Goal: Task Accomplishment & Management: Use online tool/utility

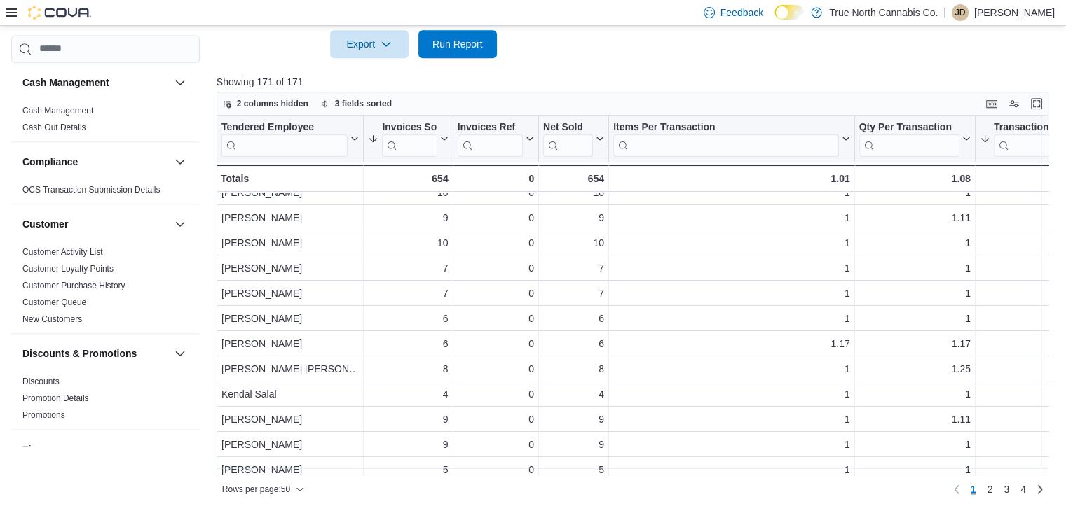
scroll to position [252, 0]
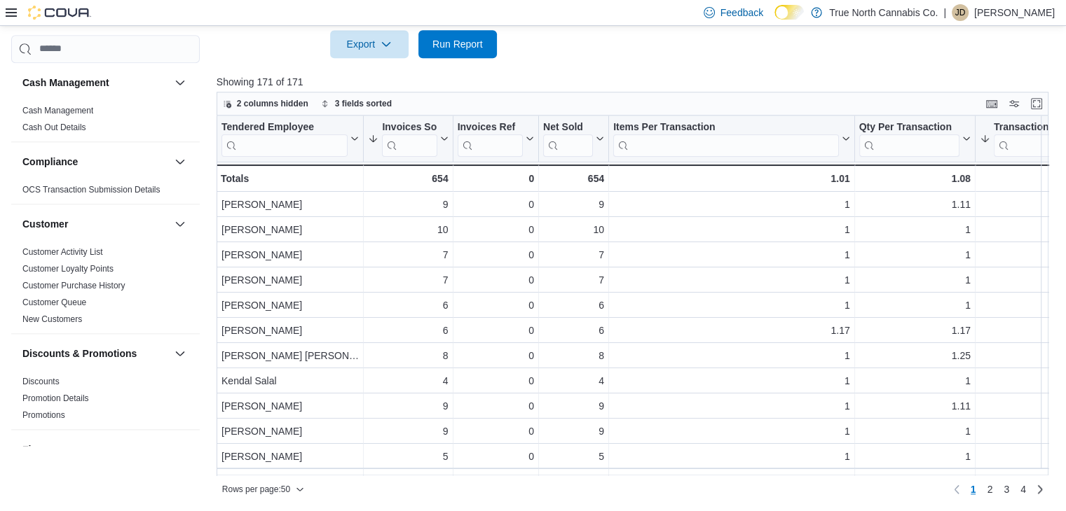
drag, startPoint x: 439, startPoint y: 474, endPoint x: 478, endPoint y: 476, distance: 40.0
click at [478, 476] on div "Rows per page : 50 Page 1 of 4 1 2 3 4" at bounding box center [632, 488] width 832 height 25
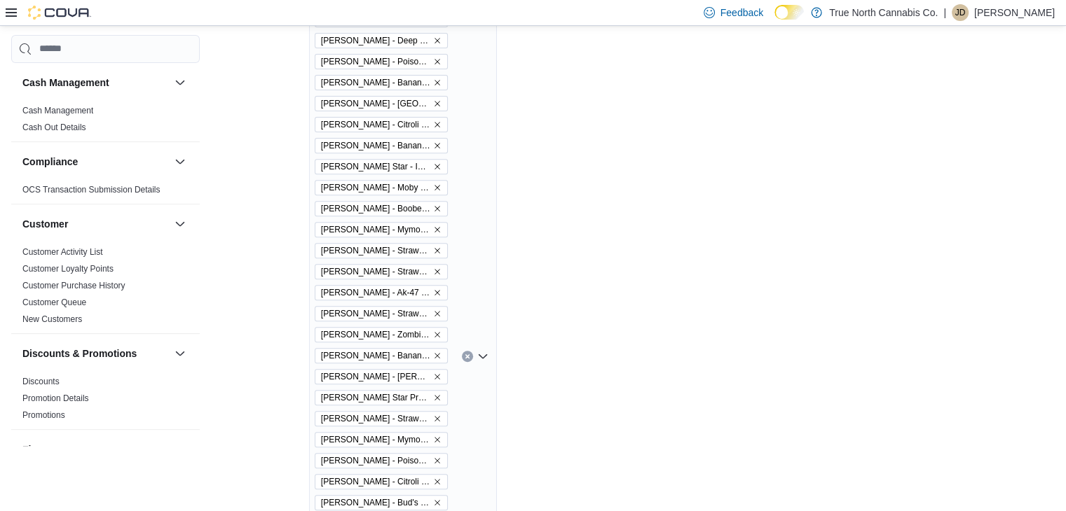
scroll to position [0, 0]
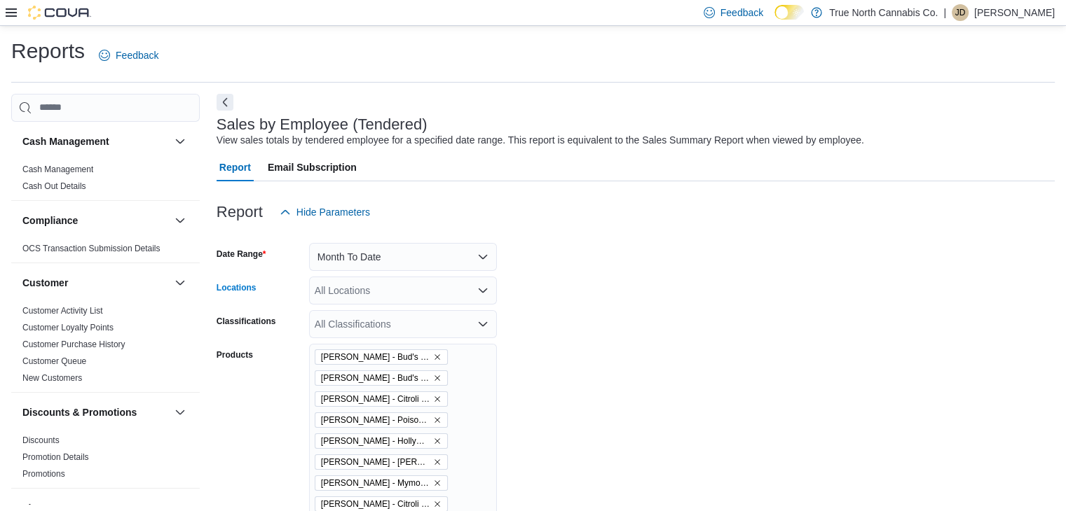
click at [423, 303] on div "All Locations" at bounding box center [403, 291] width 188 height 28
type input "***"
click at [432, 312] on div "Cambridge 960 King" at bounding box center [402, 314] width 171 height 14
click at [540, 223] on div "Report Hide Parameters" at bounding box center [635, 212] width 838 height 28
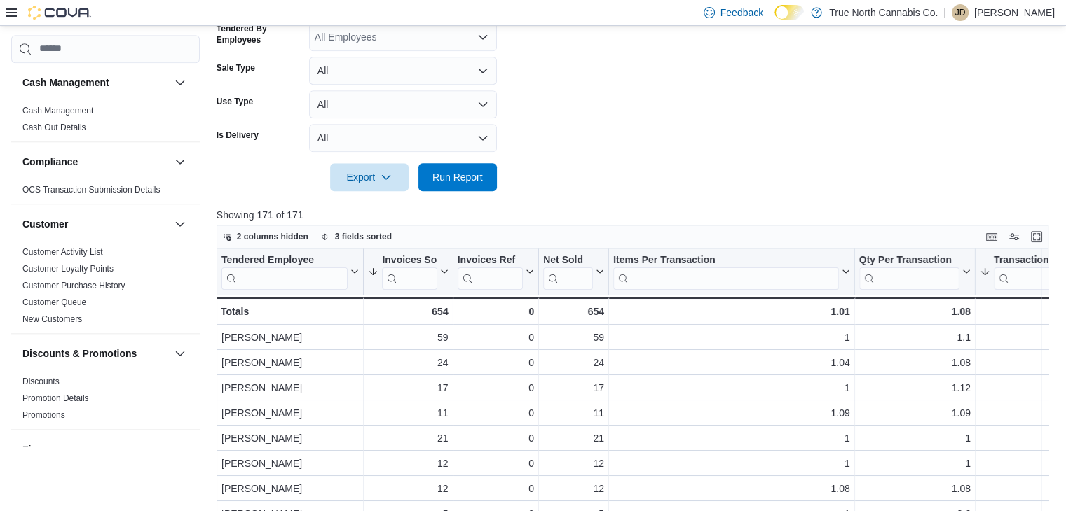
scroll to position [1403, 0]
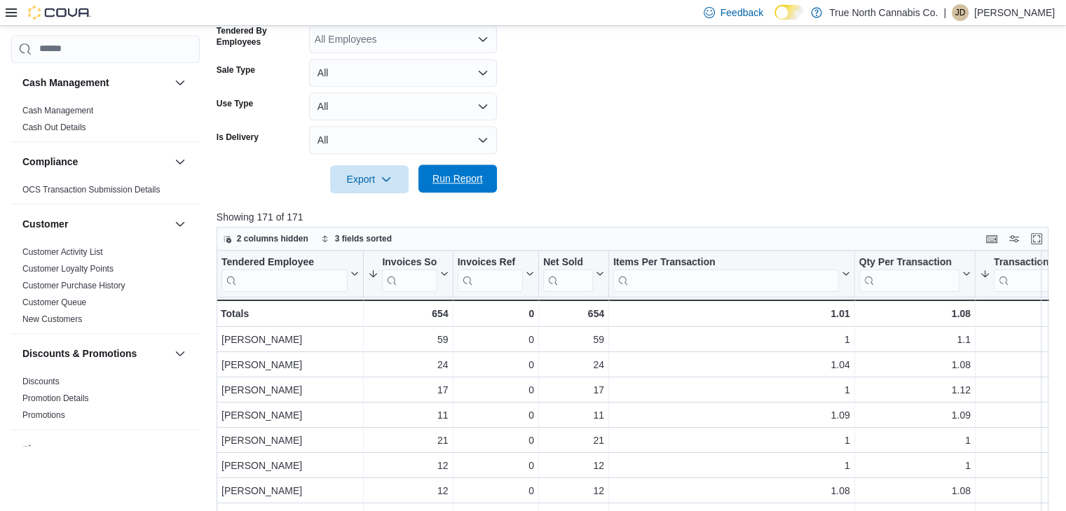
click at [465, 186] on span "Run Report" at bounding box center [458, 179] width 62 height 28
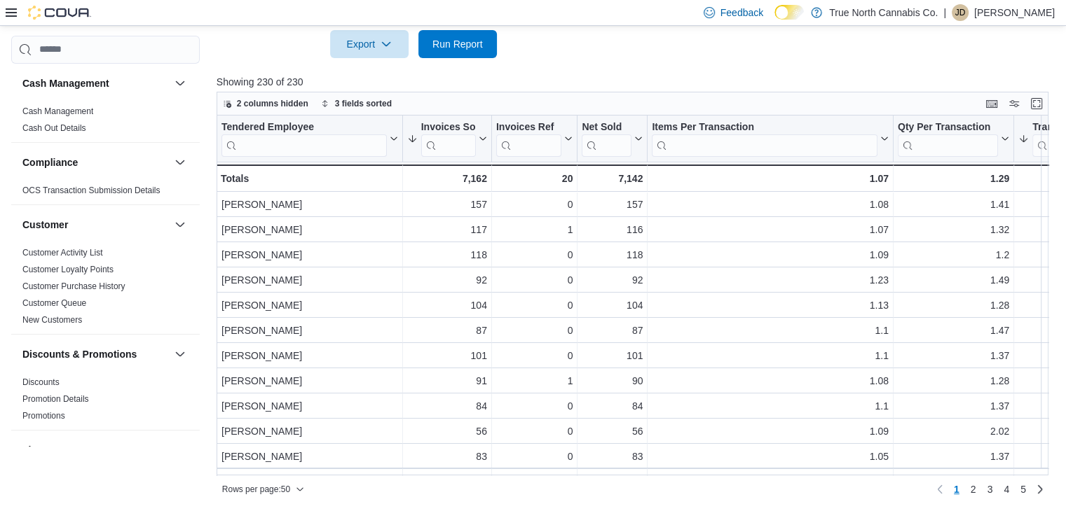
scroll to position [5237, 0]
click at [454, 52] on span "Run Report" at bounding box center [458, 43] width 62 height 28
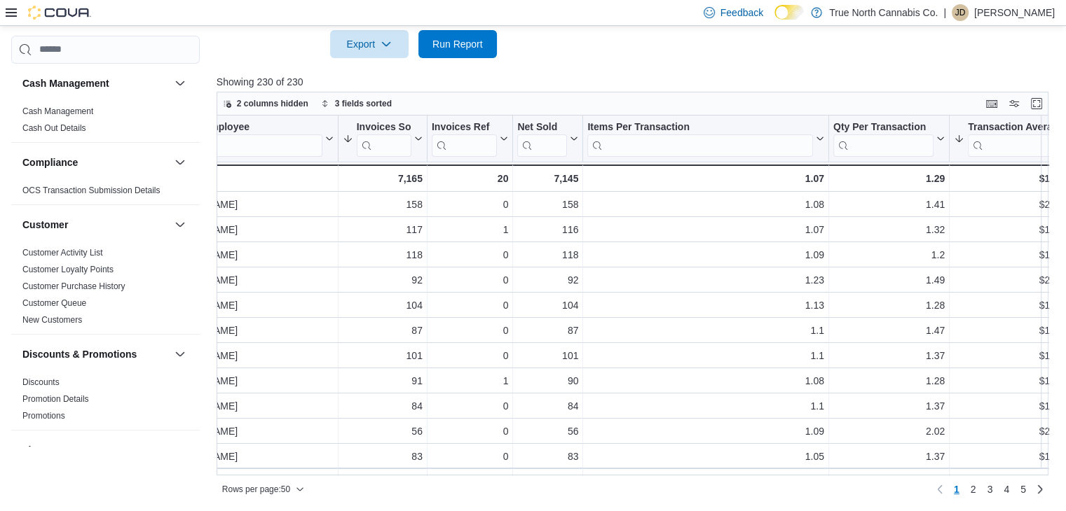
scroll to position [0, 0]
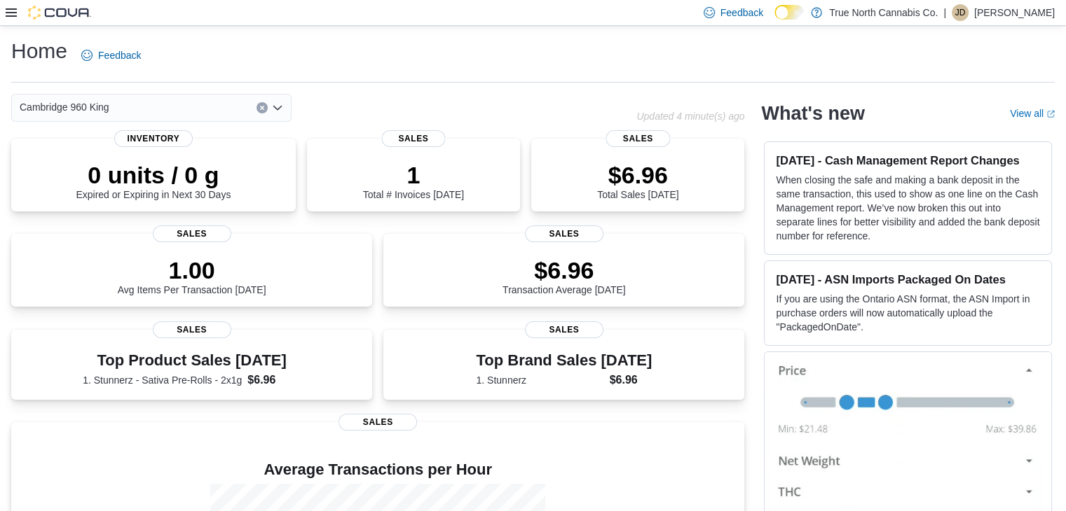
click at [6, 9] on icon at bounding box center [11, 12] width 11 height 8
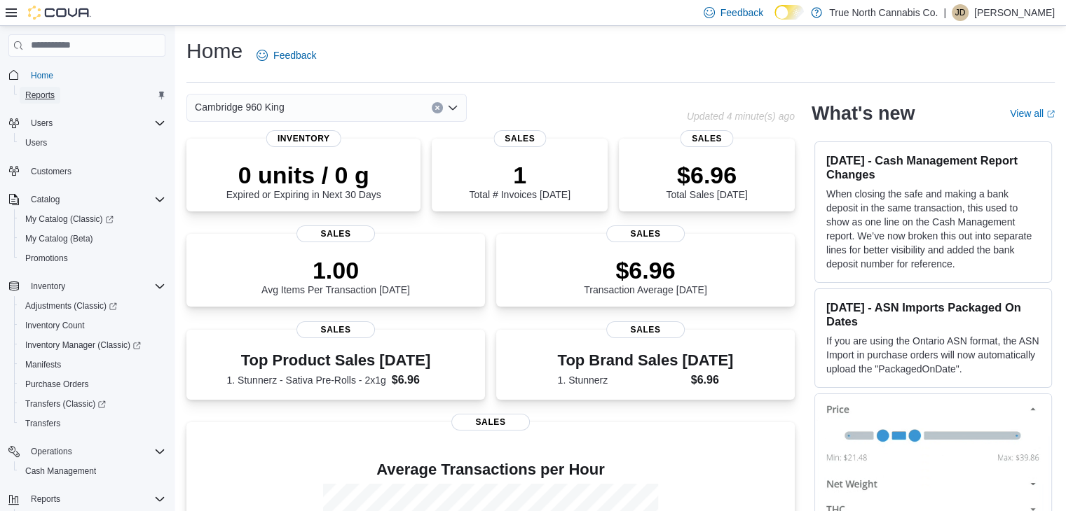
click at [36, 93] on span "Reports" at bounding box center [39, 95] width 29 height 11
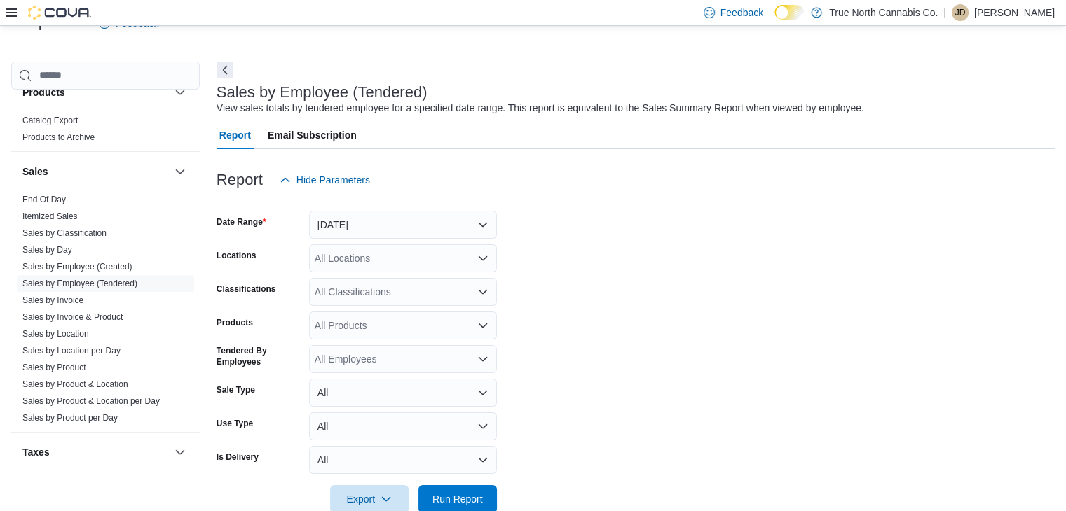
scroll to position [923, 0]
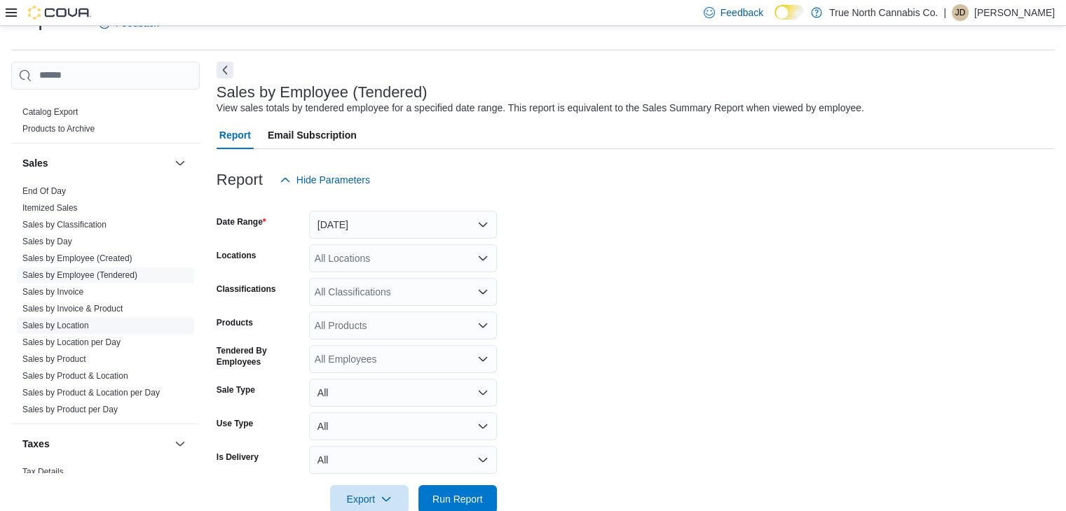
click at [80, 326] on link "Sales by Location" at bounding box center [55, 326] width 67 height 10
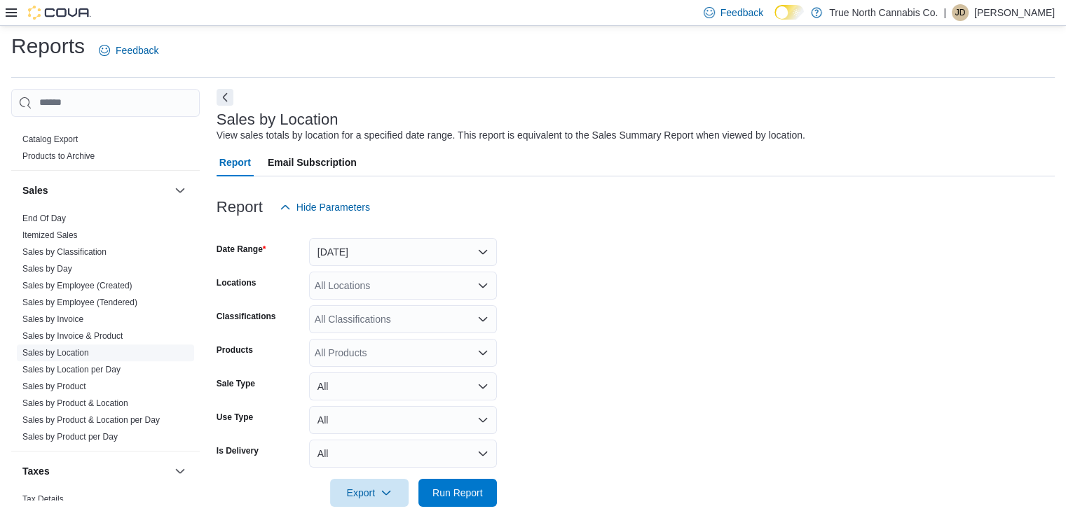
scroll to position [28, 0]
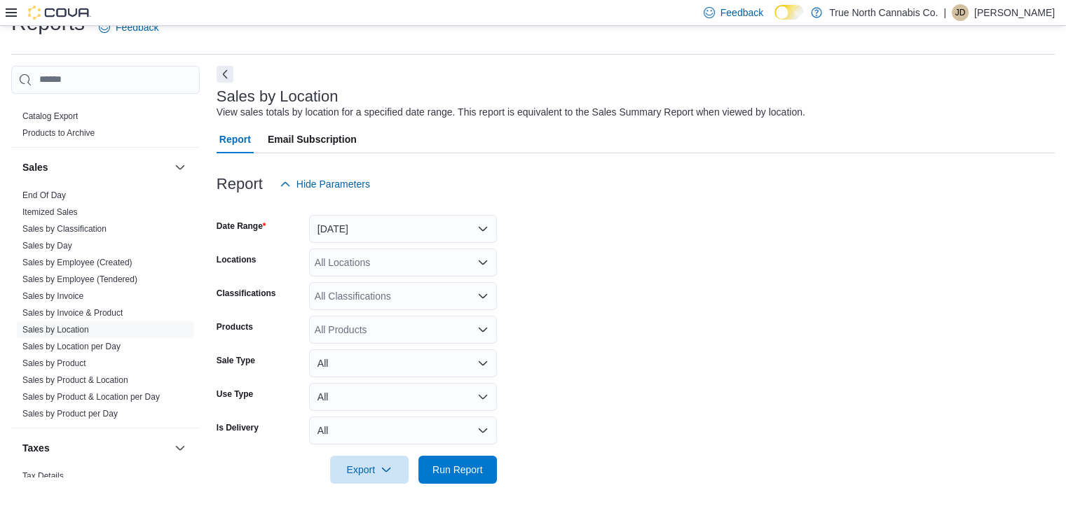
click at [14, 10] on icon at bounding box center [11, 12] width 11 height 11
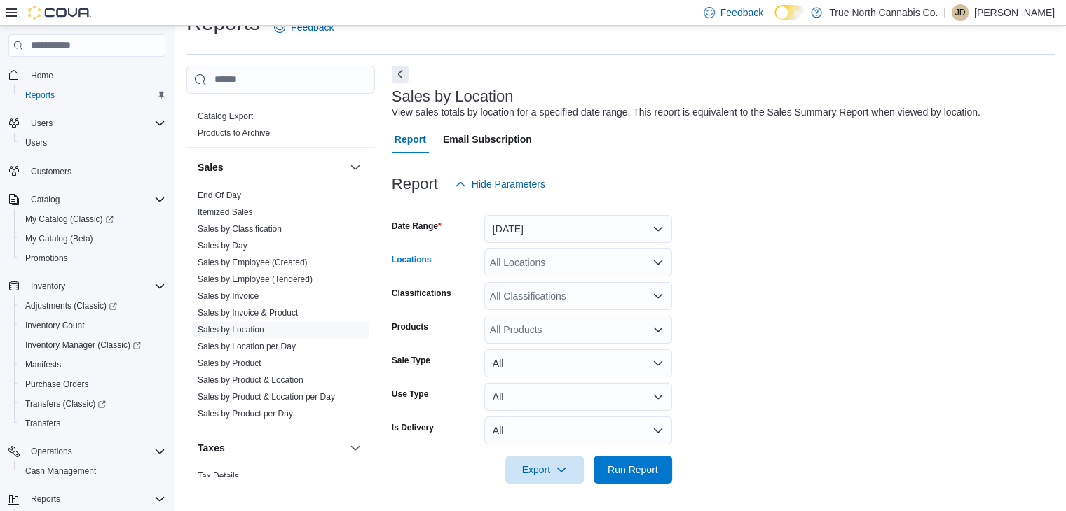
click at [593, 261] on div "All Locations" at bounding box center [578, 263] width 188 height 28
type input "***"
click at [572, 287] on span "Cambridge 960 King" at bounding box center [559, 286] width 90 height 14
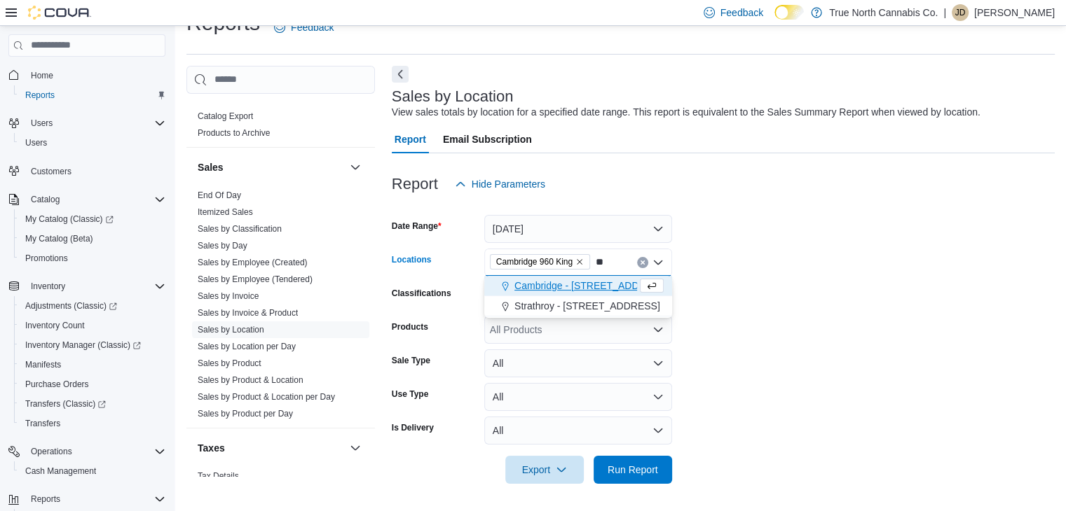
type input "**"
click at [572, 287] on span "Cambridge - [STREET_ADDRESS]" at bounding box center [590, 286] width 153 height 14
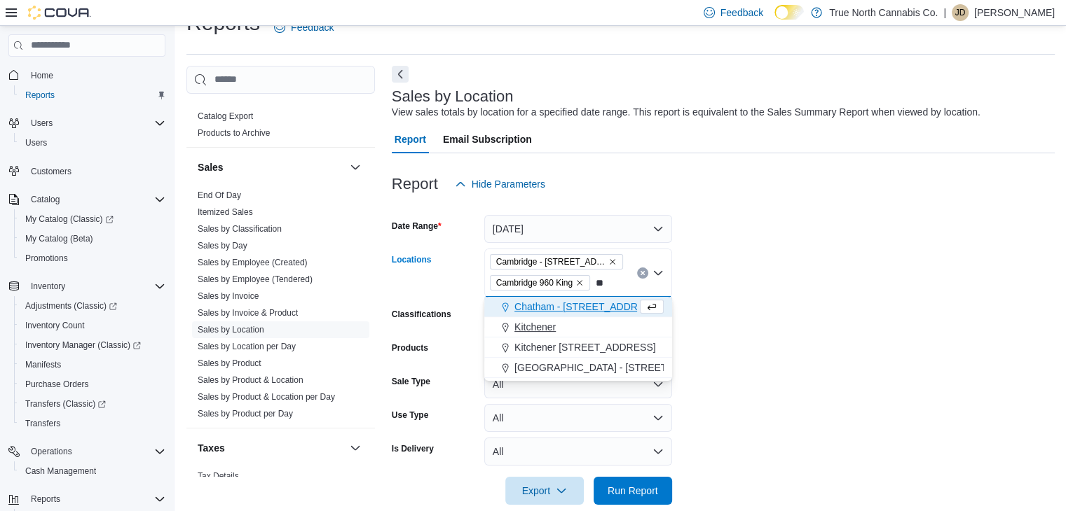
type input "**"
click at [551, 322] on span "Kitchener" at bounding box center [534, 327] width 41 height 14
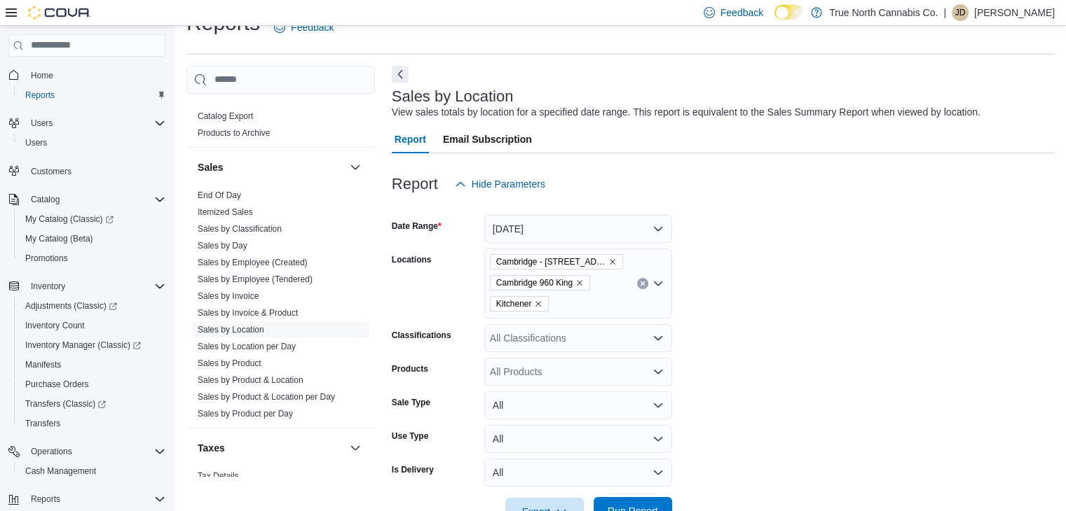
click at [639, 502] on span "Run Report" at bounding box center [633, 511] width 62 height 28
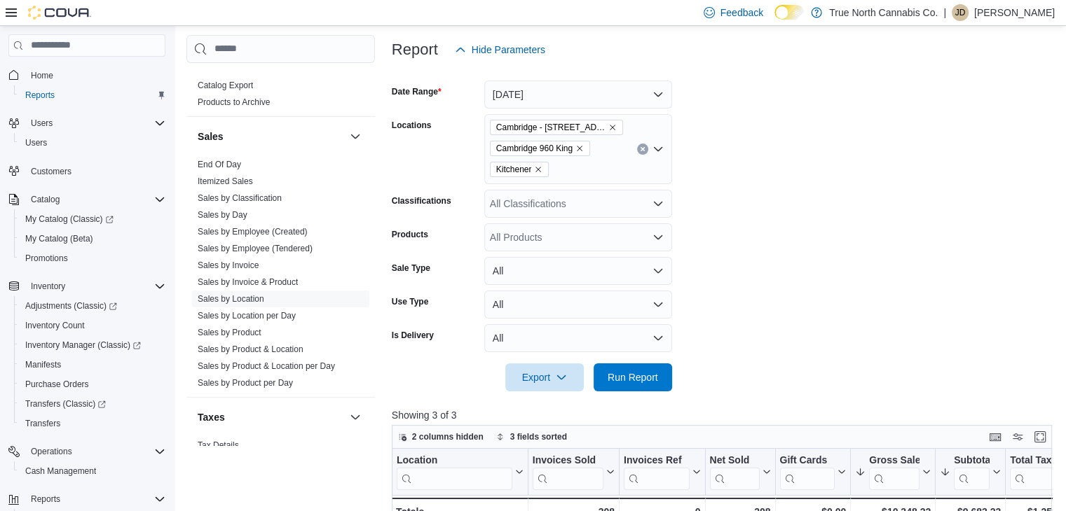
scroll to position [142, 0]
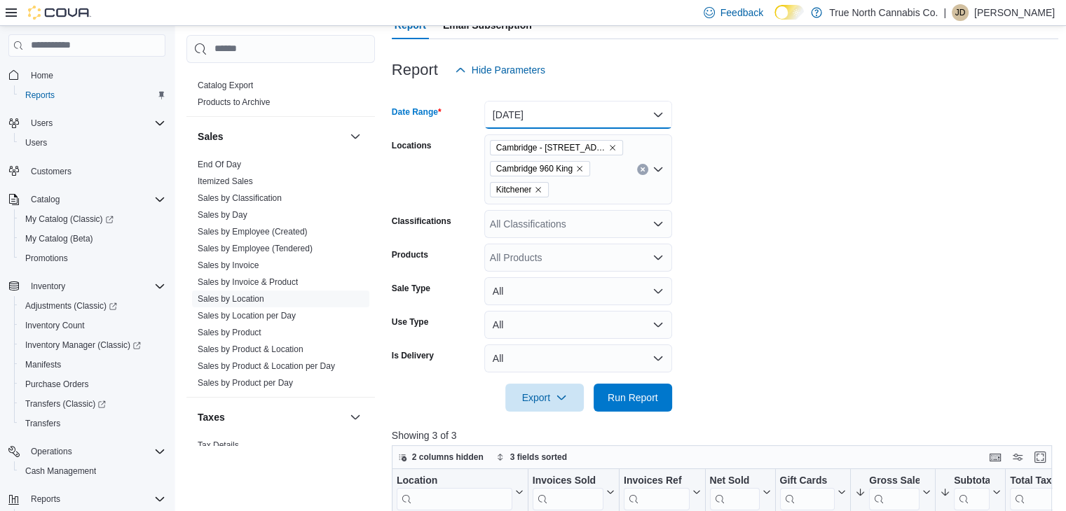
click at [600, 103] on button "[DATE]" at bounding box center [578, 115] width 188 height 28
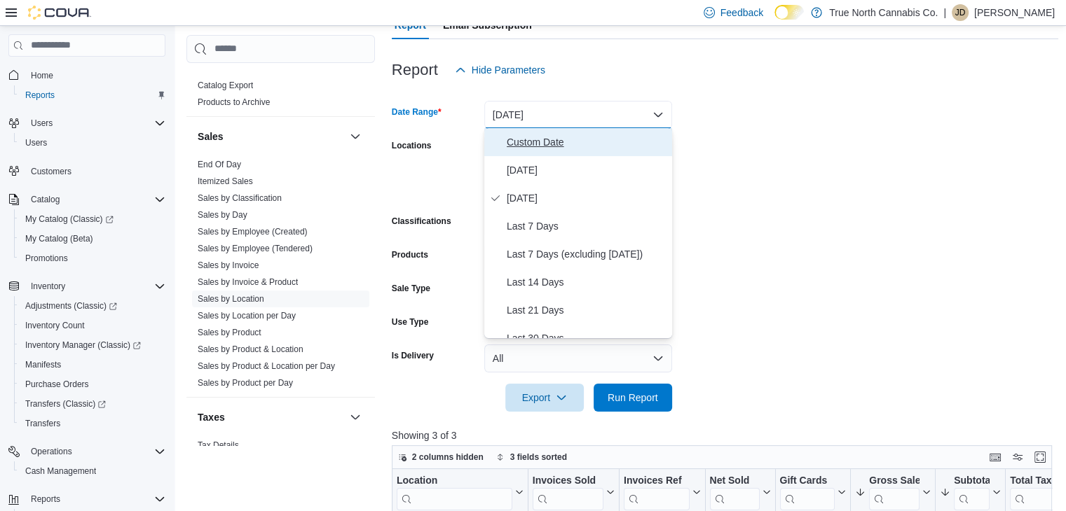
click at [533, 135] on span "Custom Date" at bounding box center [586, 142] width 160 height 17
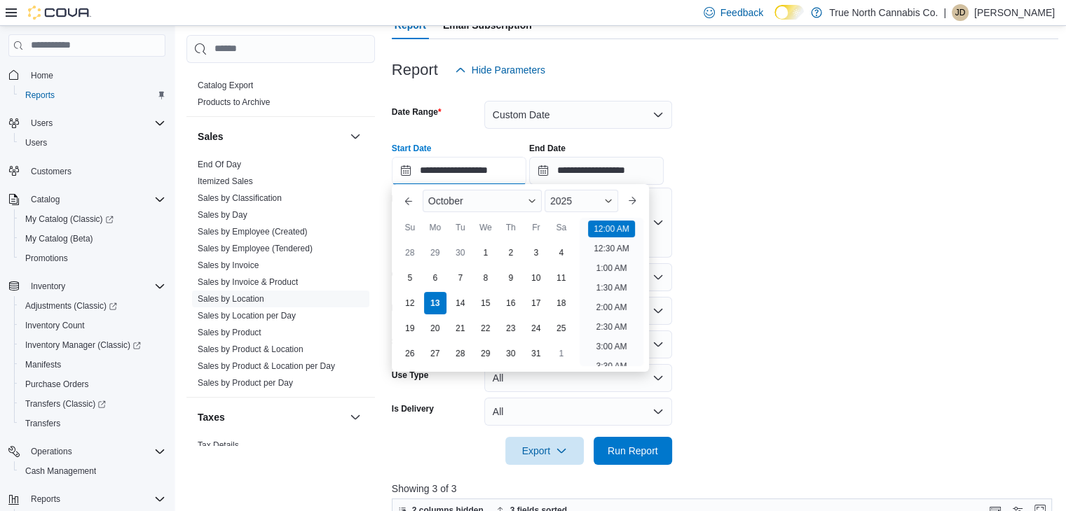
click at [469, 167] on input "**********" at bounding box center [459, 171] width 135 height 28
click at [560, 269] on div "11" at bounding box center [561, 278] width 25 height 25
type input "**********"
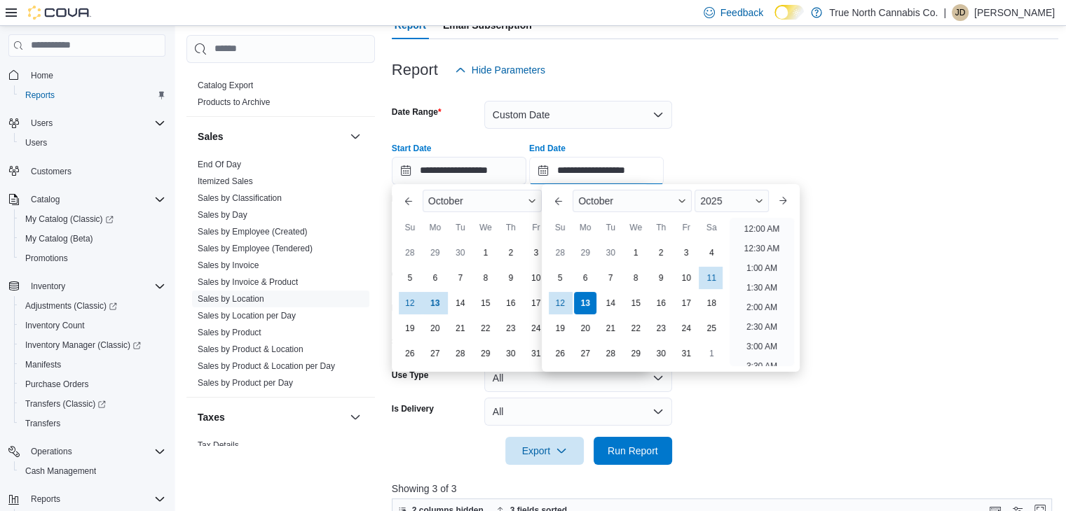
click at [625, 166] on input "**********" at bounding box center [596, 171] width 135 height 28
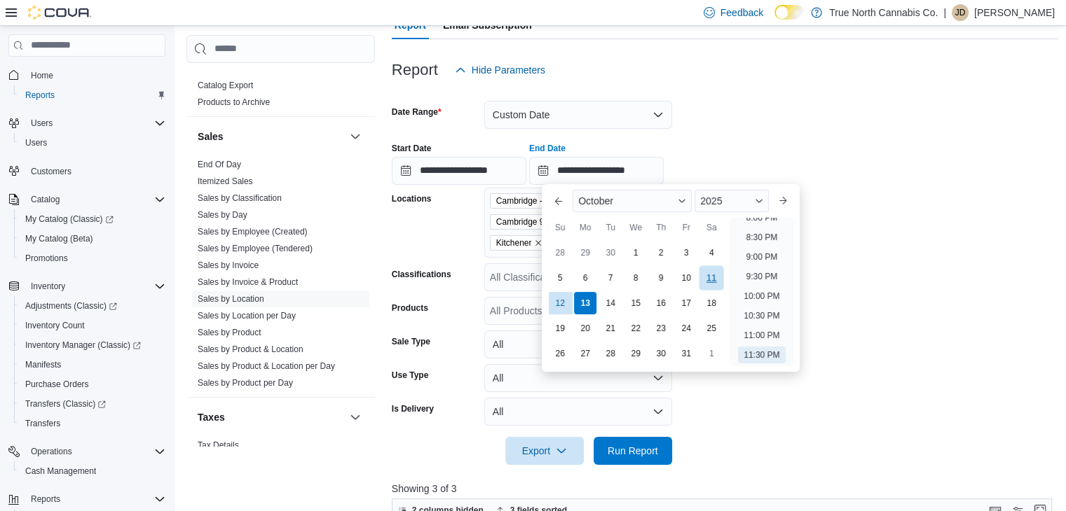
click at [711, 268] on div "11" at bounding box center [711, 278] width 25 height 25
type input "**********"
click at [623, 455] on span "Run Report" at bounding box center [632, 450] width 50 height 14
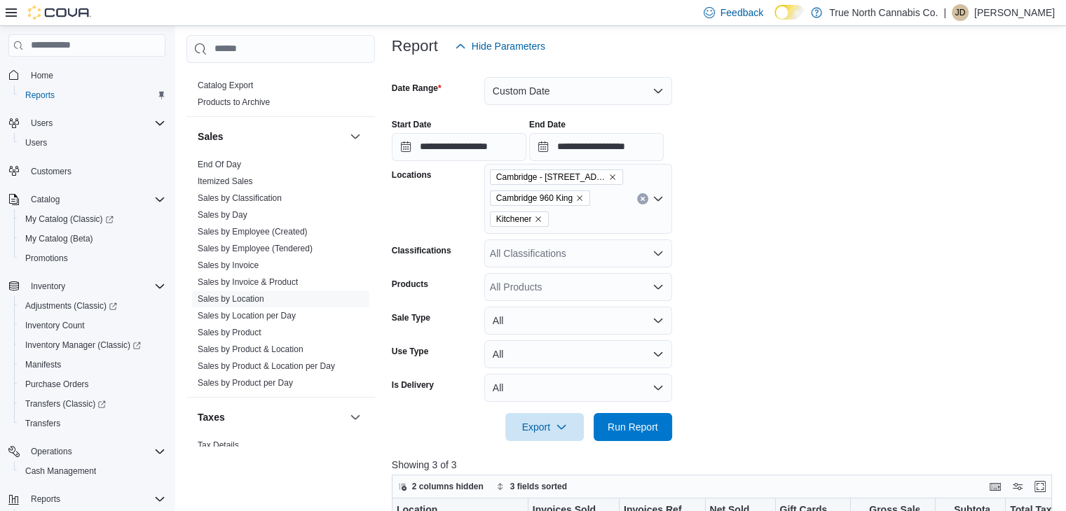
scroll to position [165, 0]
click at [656, 97] on button "Custom Date" at bounding box center [578, 92] width 188 height 28
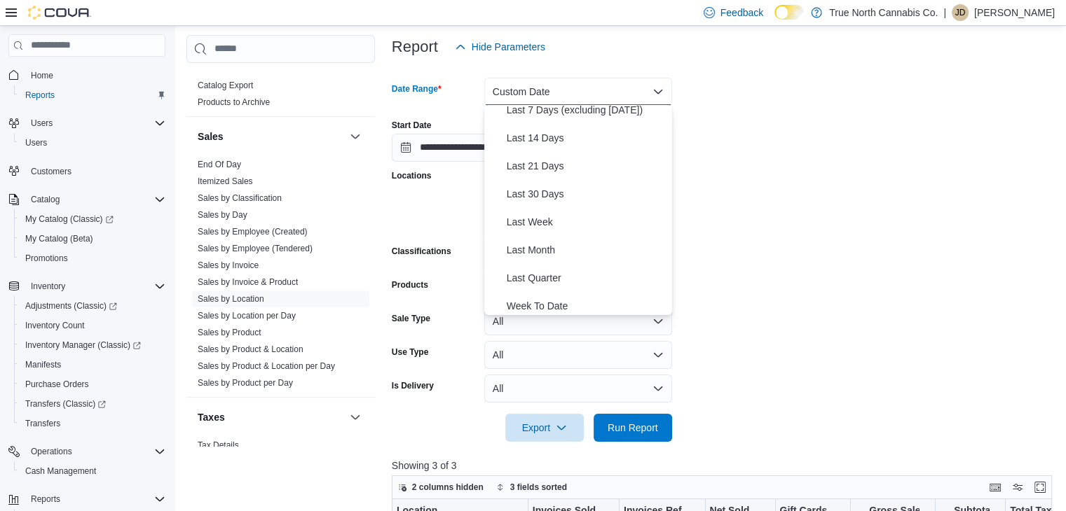
scroll to position [140, 0]
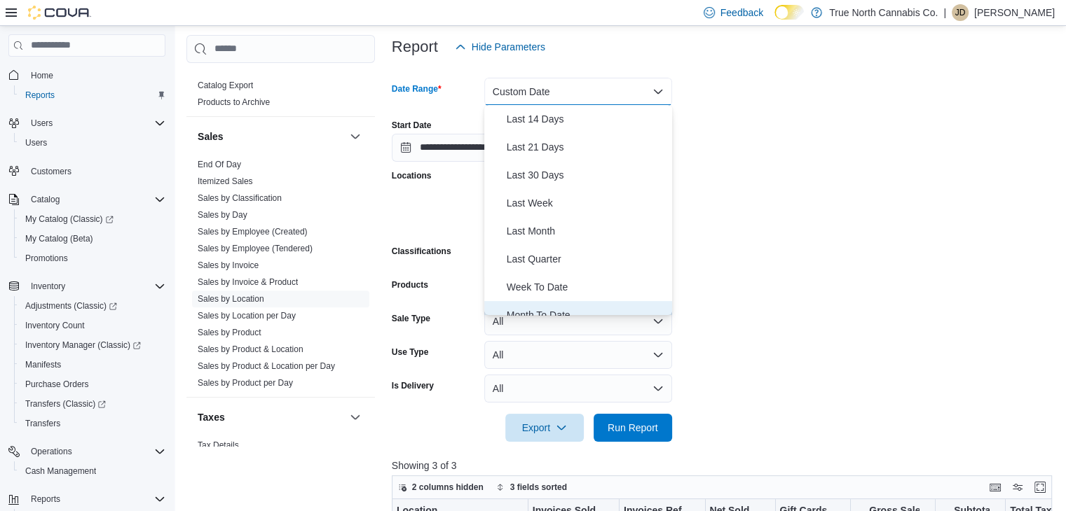
click at [570, 308] on span "Month To Date" at bounding box center [586, 315] width 160 height 17
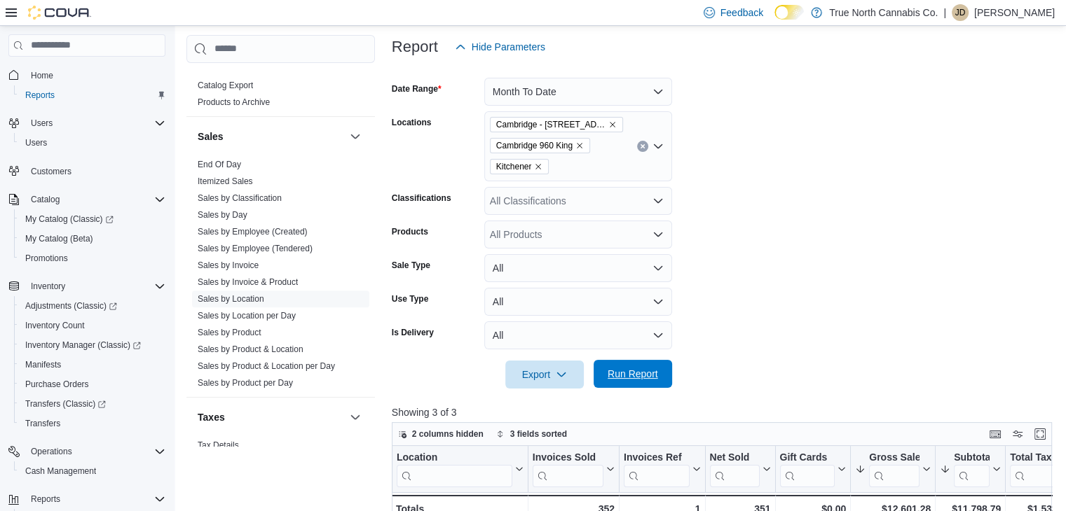
click at [633, 381] on span "Run Report" at bounding box center [633, 374] width 62 height 28
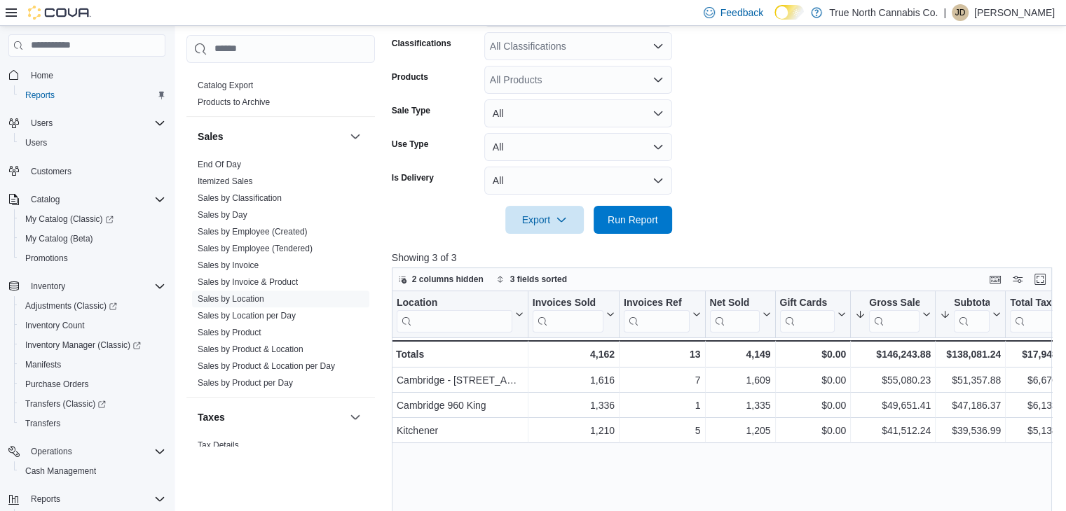
scroll to position [333, 0]
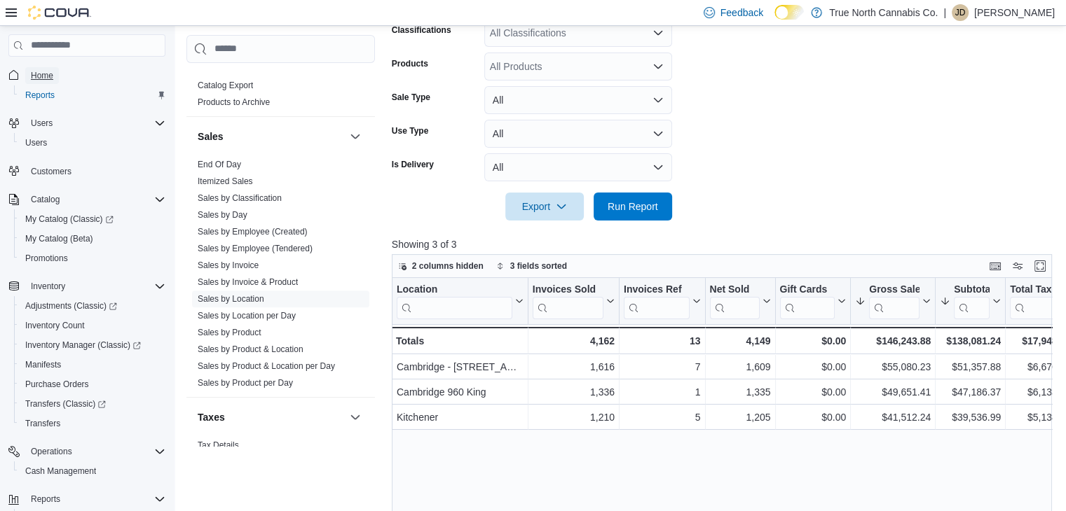
click at [50, 76] on span "Home" at bounding box center [42, 75] width 22 height 11
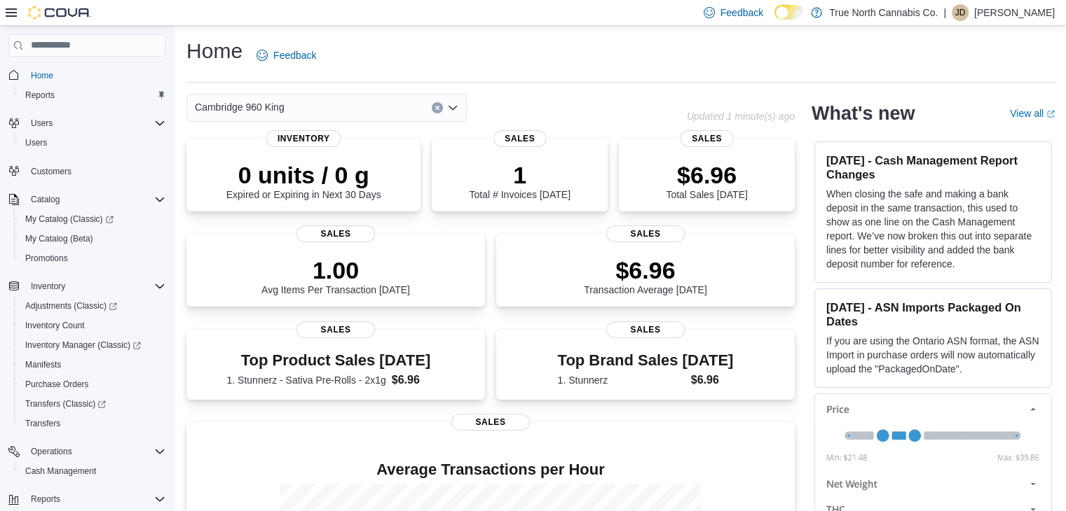
click at [457, 104] on icon "Open list of options" at bounding box center [452, 107] width 11 height 11
